Goal: Transaction & Acquisition: Purchase product/service

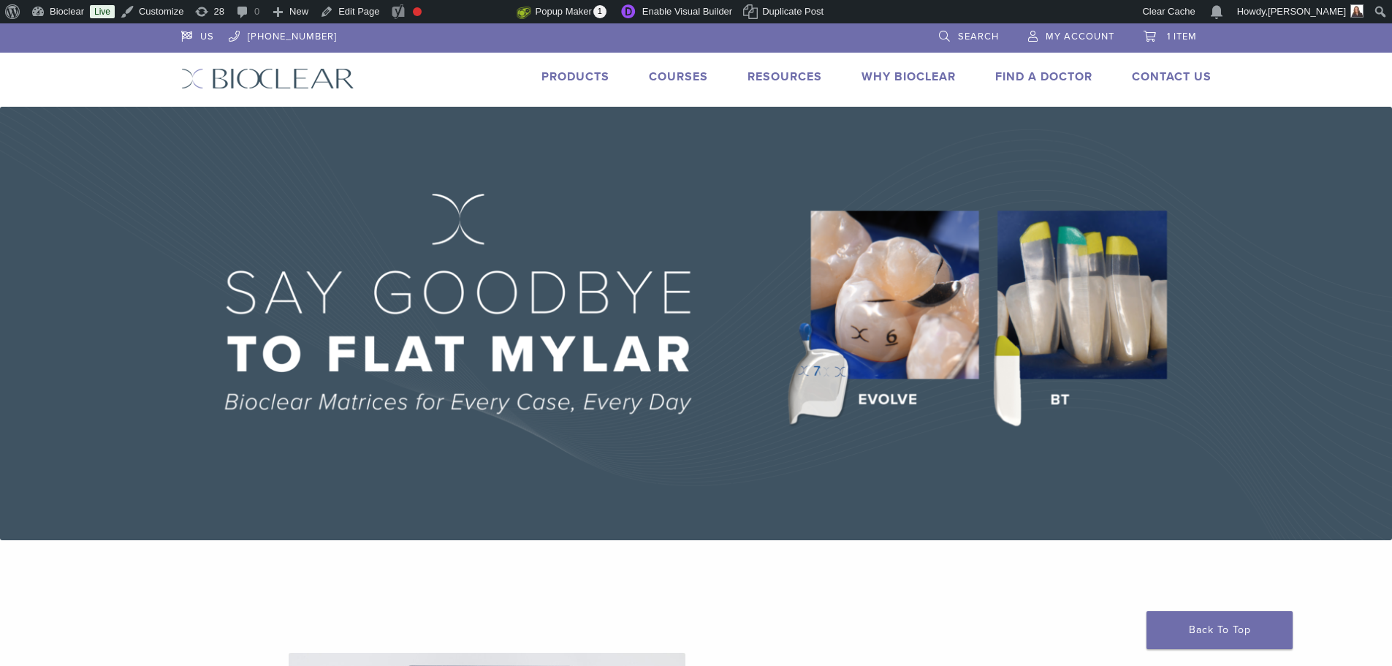
click at [577, 77] on link "Products" at bounding box center [575, 76] width 68 height 15
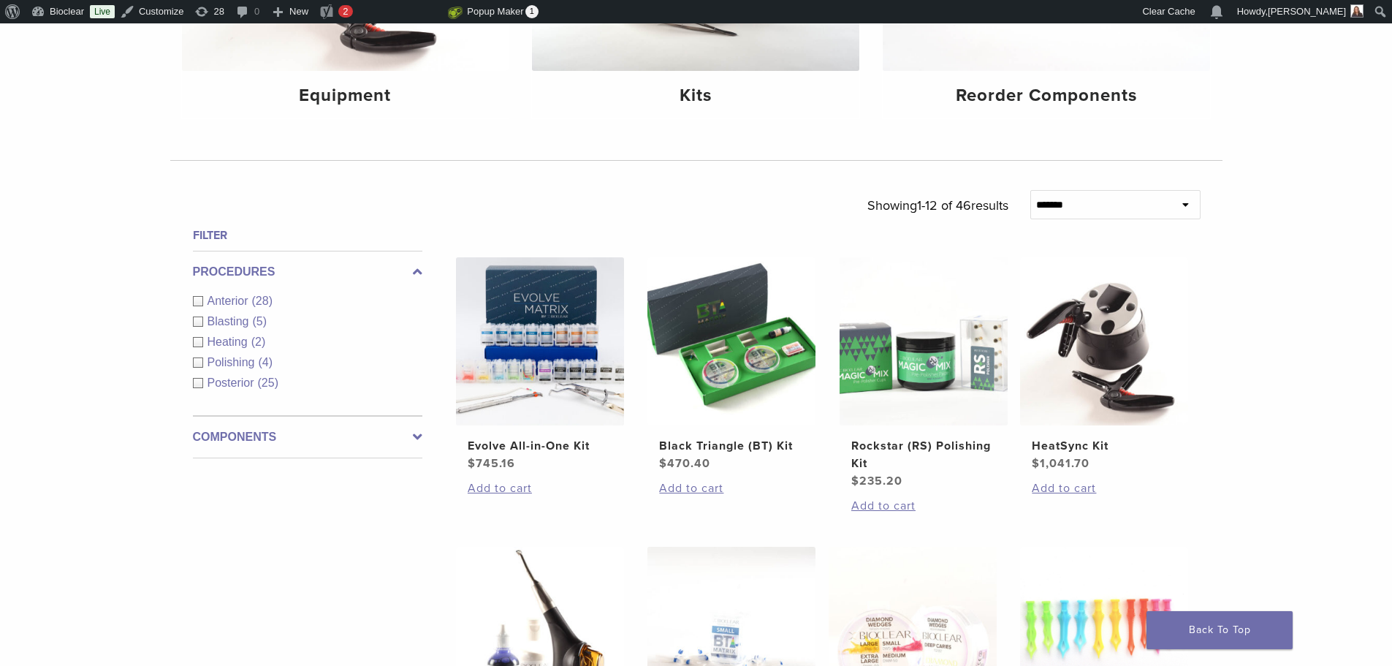
scroll to position [365, 0]
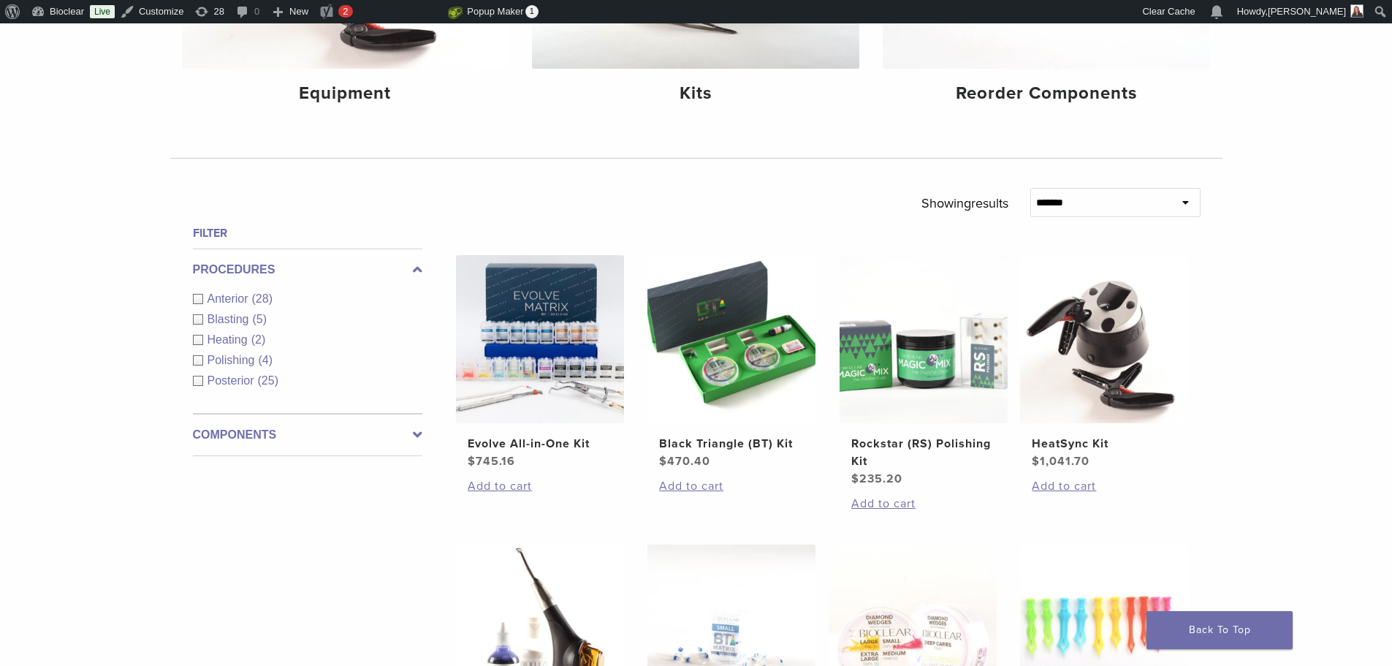
click at [255, 435] on label "Components" at bounding box center [307, 435] width 229 height 18
click at [240, 381] on span "Matrix Bands" at bounding box center [243, 382] width 72 height 12
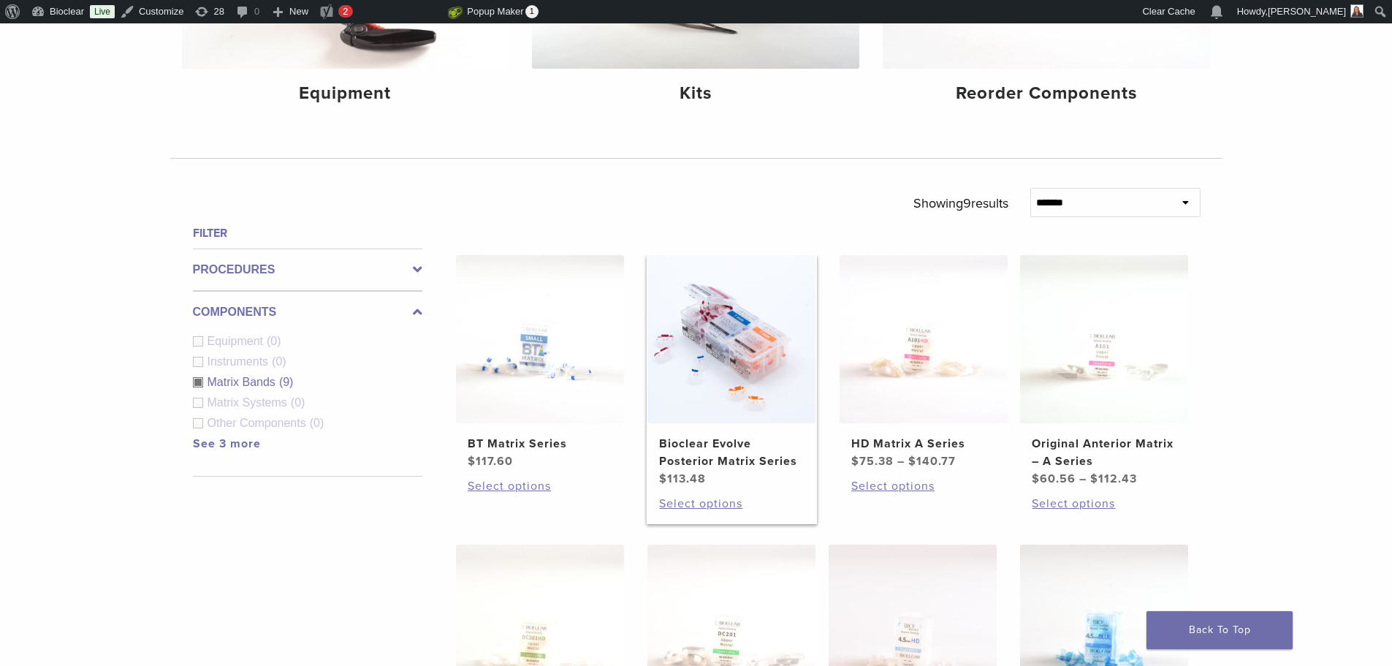
click at [738, 378] on img at bounding box center [731, 339] width 168 height 168
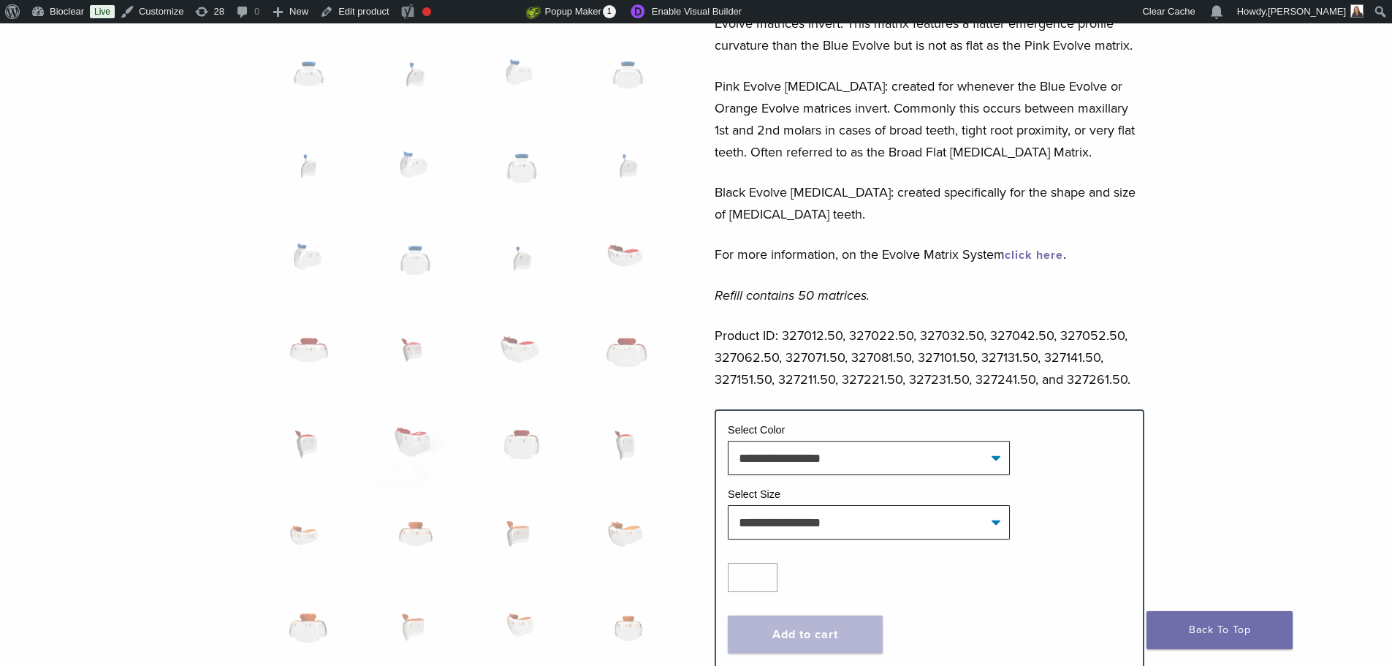
scroll to position [584, 0]
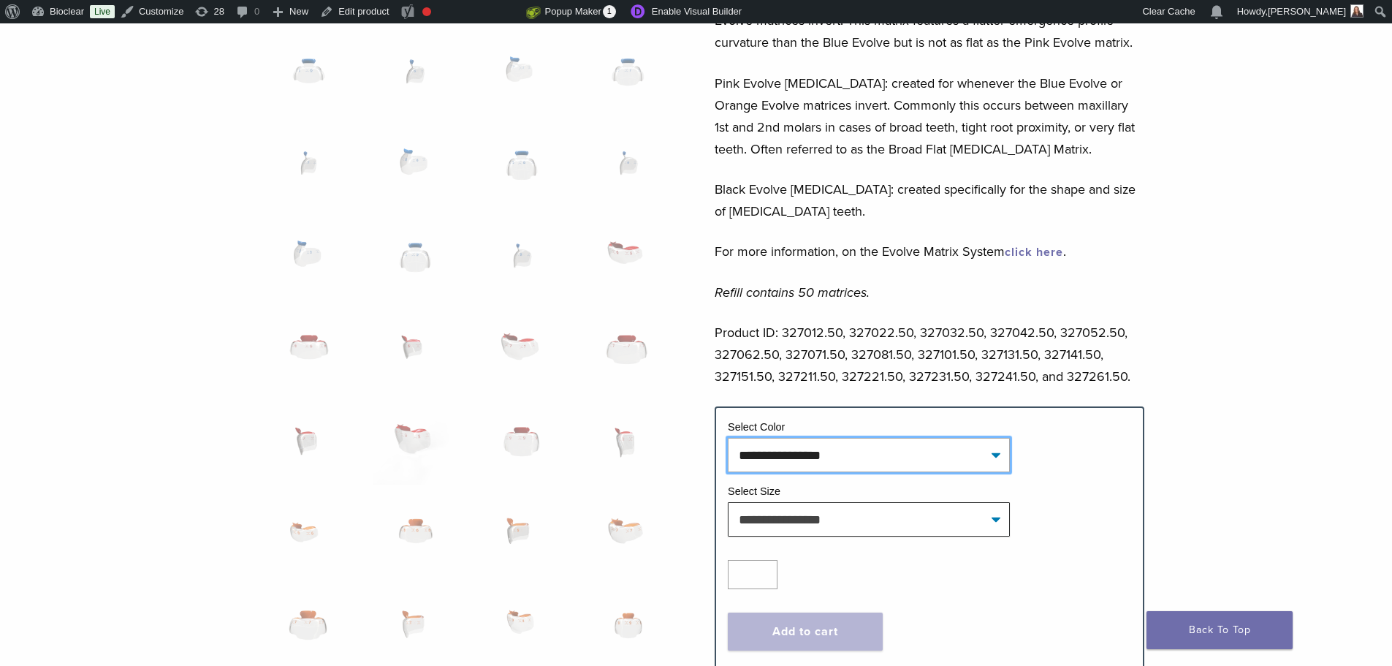
click at [866, 453] on select "**********" at bounding box center [869, 455] width 282 height 34
click at [1010, 320] on div "Following the legacy of the Biofit HD Matrix Series, the Evolve Matrices have t…" at bounding box center [930, 35] width 430 height 741
